Goal: Task Accomplishment & Management: Complete application form

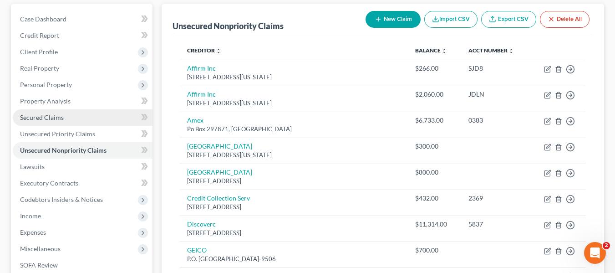
scroll to position [91, 0]
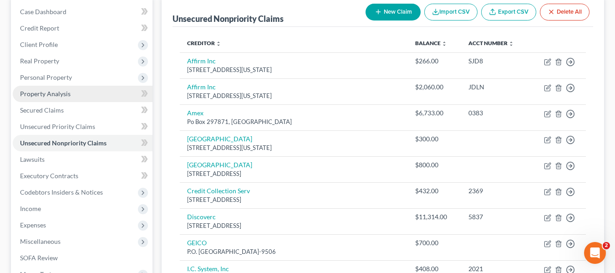
click at [56, 96] on span "Property Analysis" at bounding box center [45, 94] width 51 height 8
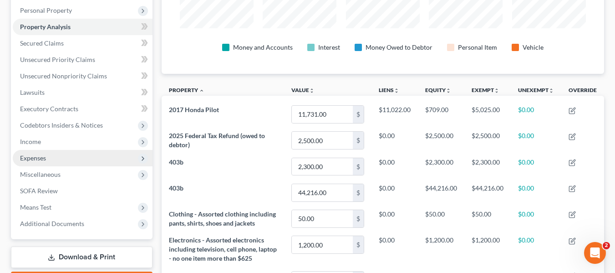
scroll to position [174, 0]
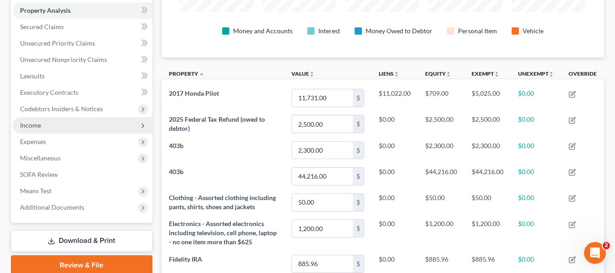
click at [47, 127] on span "Income" at bounding box center [83, 125] width 140 height 16
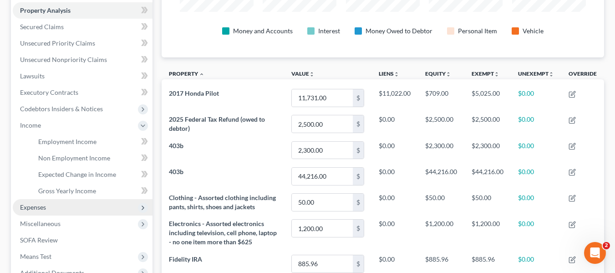
click at [47, 208] on span "Expenses" at bounding box center [83, 207] width 140 height 16
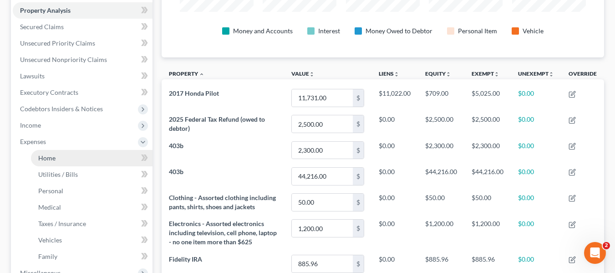
click at [49, 162] on link "Home" at bounding box center [92, 158] width 122 height 16
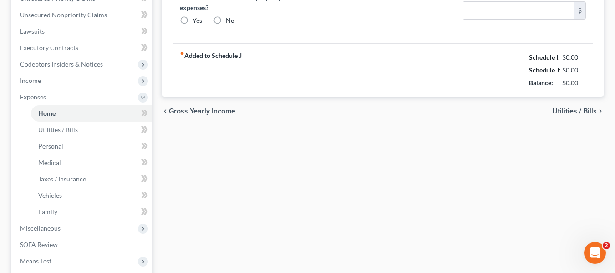
type input "1,000.00"
type input "0.00"
radio input "true"
type input "60.00"
type input "0.00"
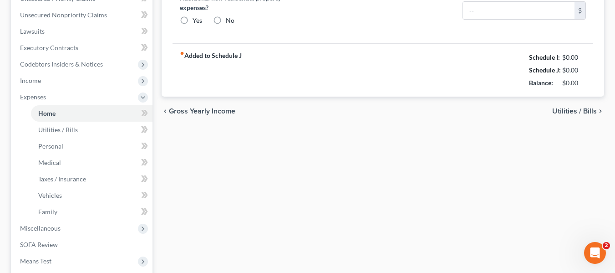
type input "0.00"
type input "50.00"
